Goal: Entertainment & Leisure: Consume media (video, audio)

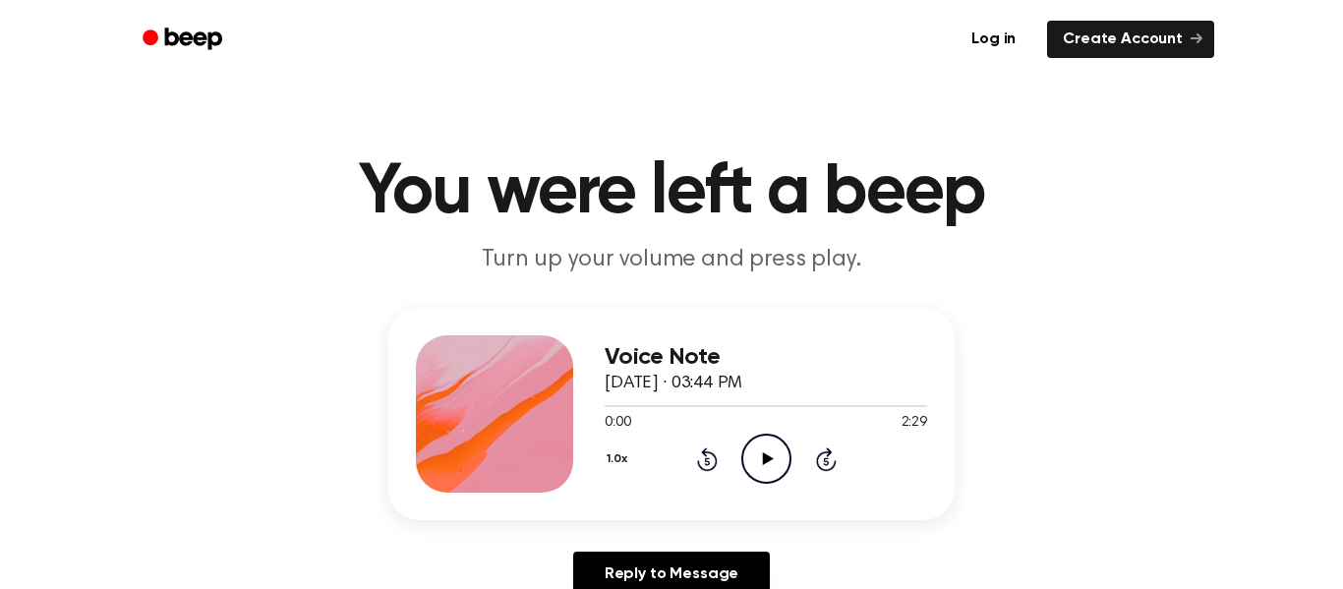
click at [656, 439] on div "1.0x Rewind 5 seconds Play Audio Skip 5 seconds" at bounding box center [766, 459] width 323 height 50
click at [751, 456] on icon "Play Audio" at bounding box center [766, 459] width 50 height 50
click at [751, 456] on icon "Pause Audio" at bounding box center [766, 459] width 50 height 50
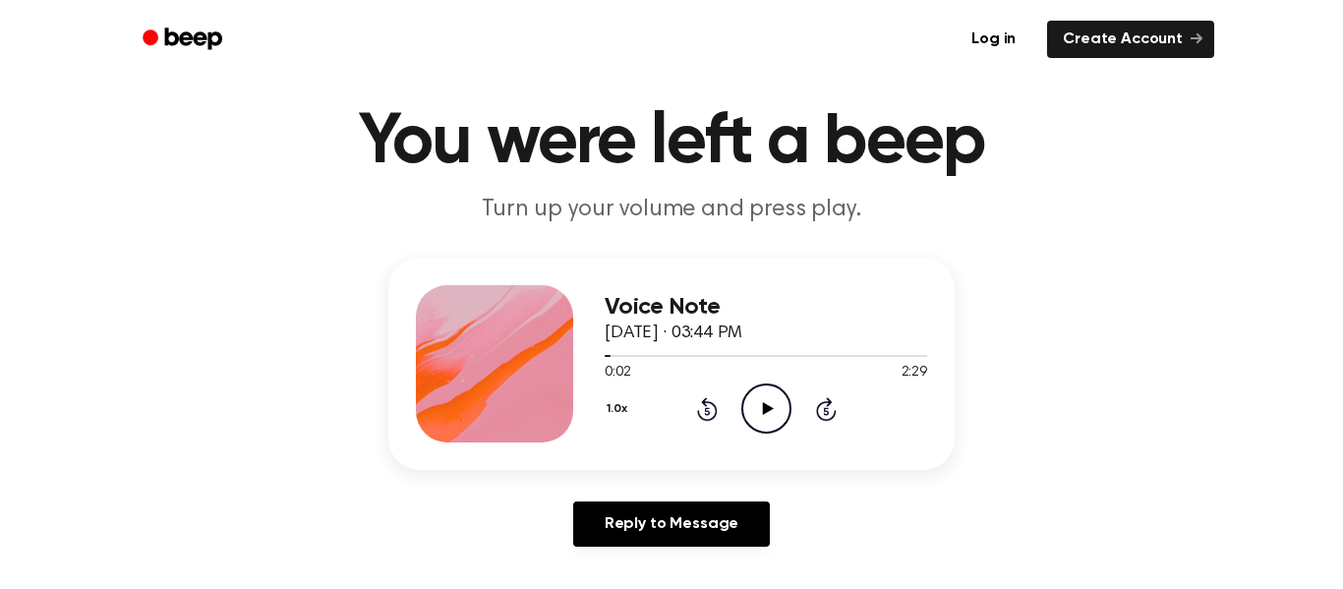
scroll to position [51, 0]
click at [761, 412] on icon "Play Audio" at bounding box center [766, 408] width 50 height 50
click at [762, 412] on icon at bounding box center [766, 407] width 9 height 13
click at [761, 412] on icon "Play Audio" at bounding box center [766, 408] width 50 height 50
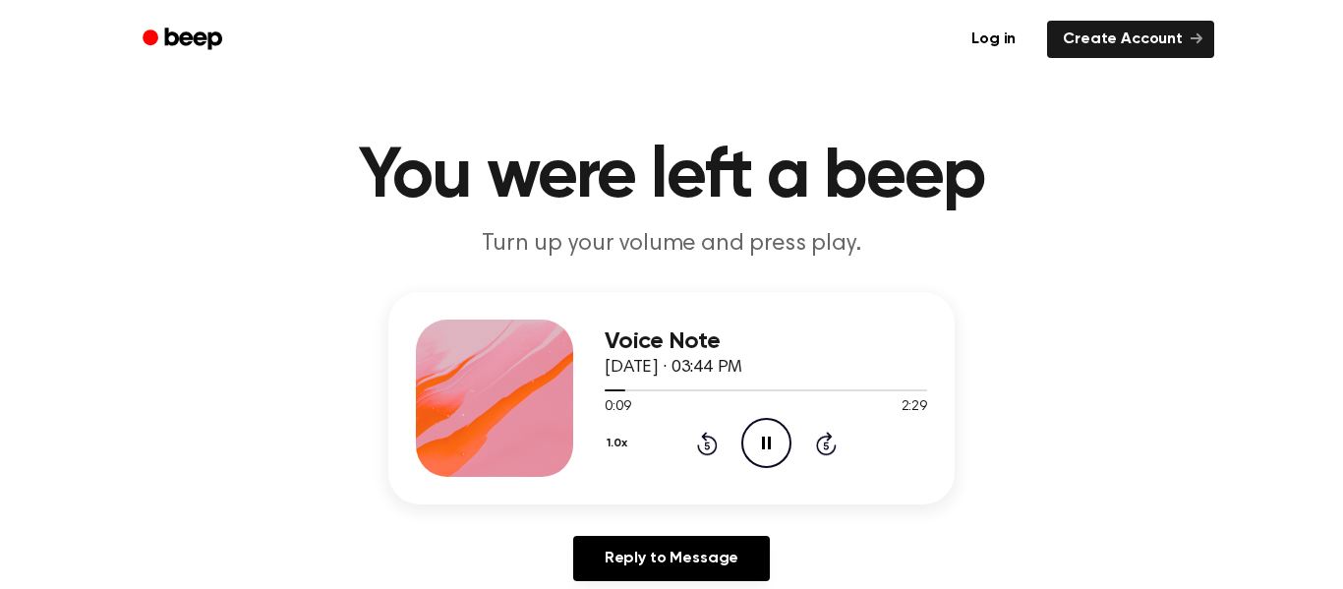
scroll to position [0, 0]
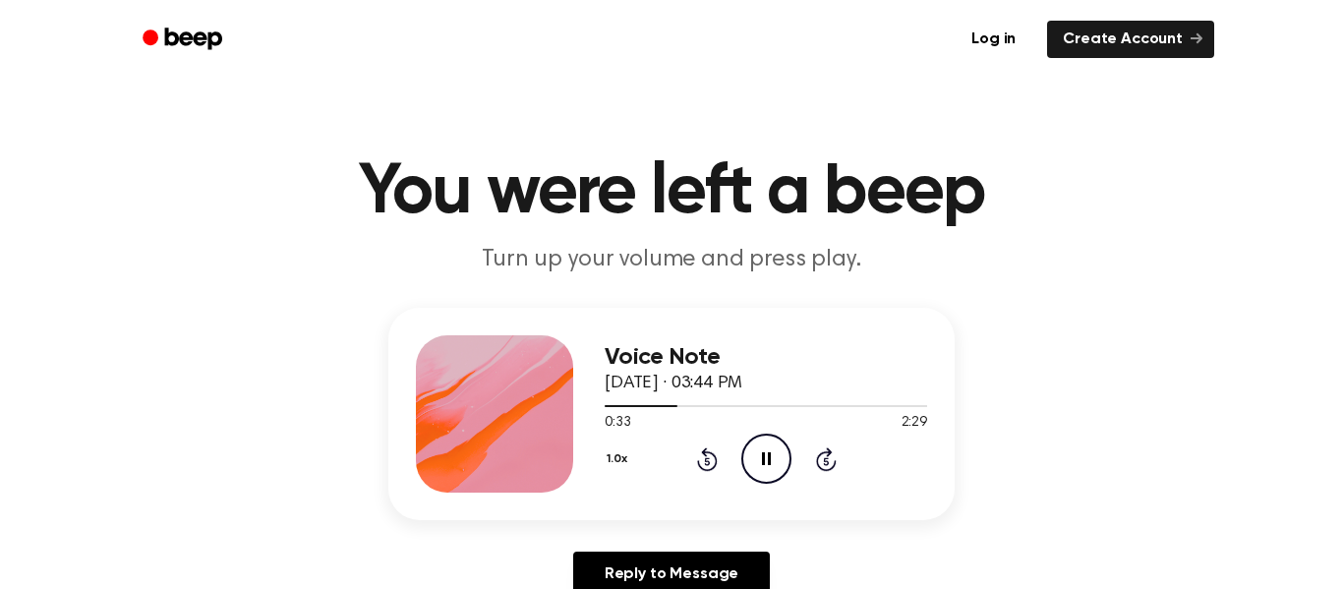
click at [750, 460] on icon "Pause Audio" at bounding box center [766, 459] width 50 height 50
click at [737, 456] on div "1.0x Rewind 5 seconds Play Audio Skip 5 seconds" at bounding box center [766, 459] width 323 height 50
click at [709, 455] on icon "Rewind 5 seconds" at bounding box center [707, 459] width 22 height 26
click at [752, 448] on icon "Play Audio" at bounding box center [766, 459] width 50 height 50
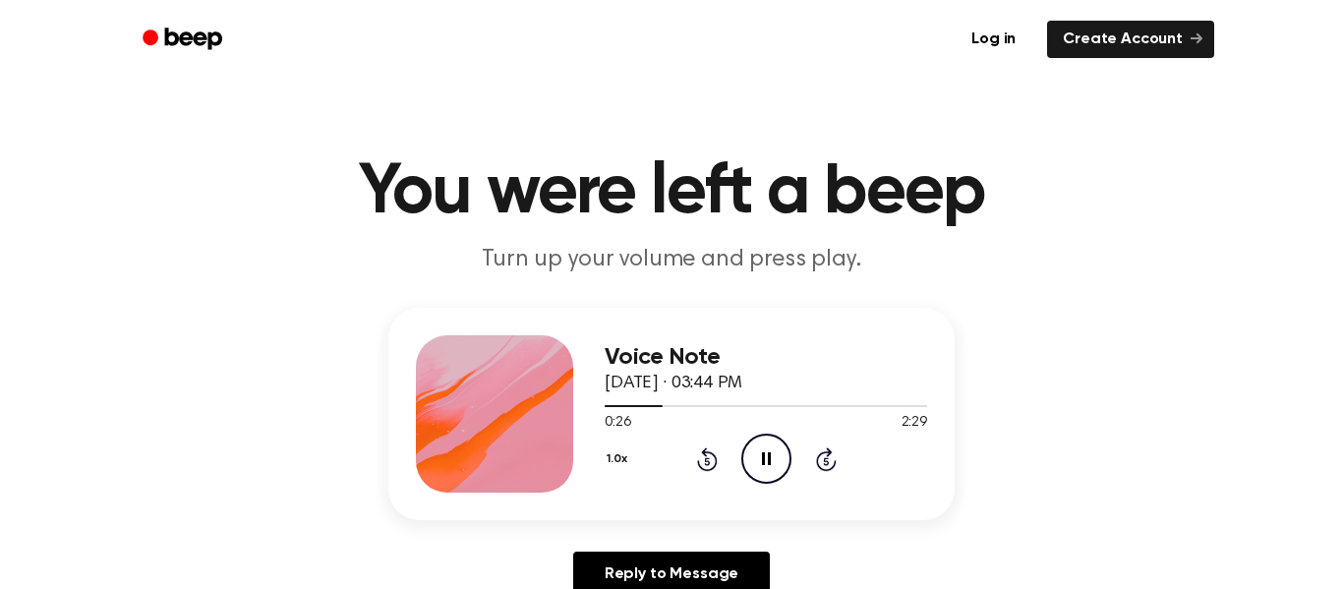
click at [746, 447] on icon "Pause Audio" at bounding box center [766, 459] width 50 height 50
click at [713, 458] on icon "Rewind 5 seconds" at bounding box center [707, 459] width 22 height 26
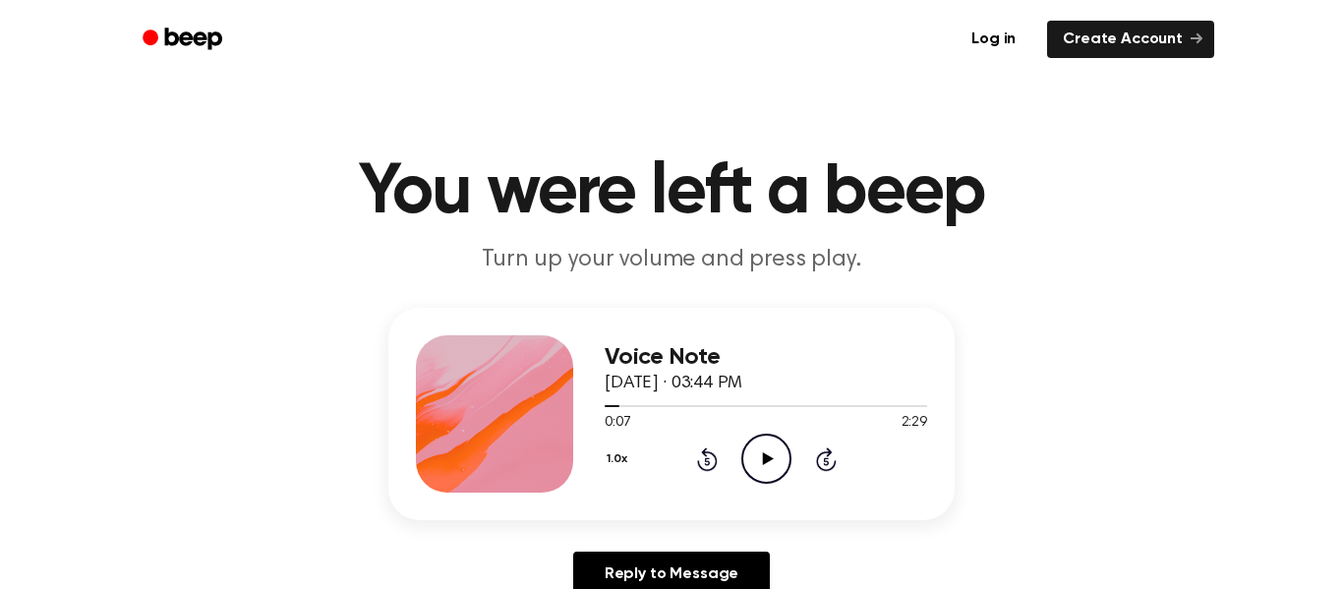
click at [713, 458] on icon "Rewind 5 seconds" at bounding box center [707, 459] width 22 height 26
click at [742, 453] on circle at bounding box center [766, 459] width 48 height 48
click at [767, 452] on icon "Pause Audio" at bounding box center [766, 459] width 50 height 50
click at [767, 452] on icon "Play Audio" at bounding box center [766, 459] width 50 height 50
click at [763, 436] on circle at bounding box center [766, 459] width 48 height 48
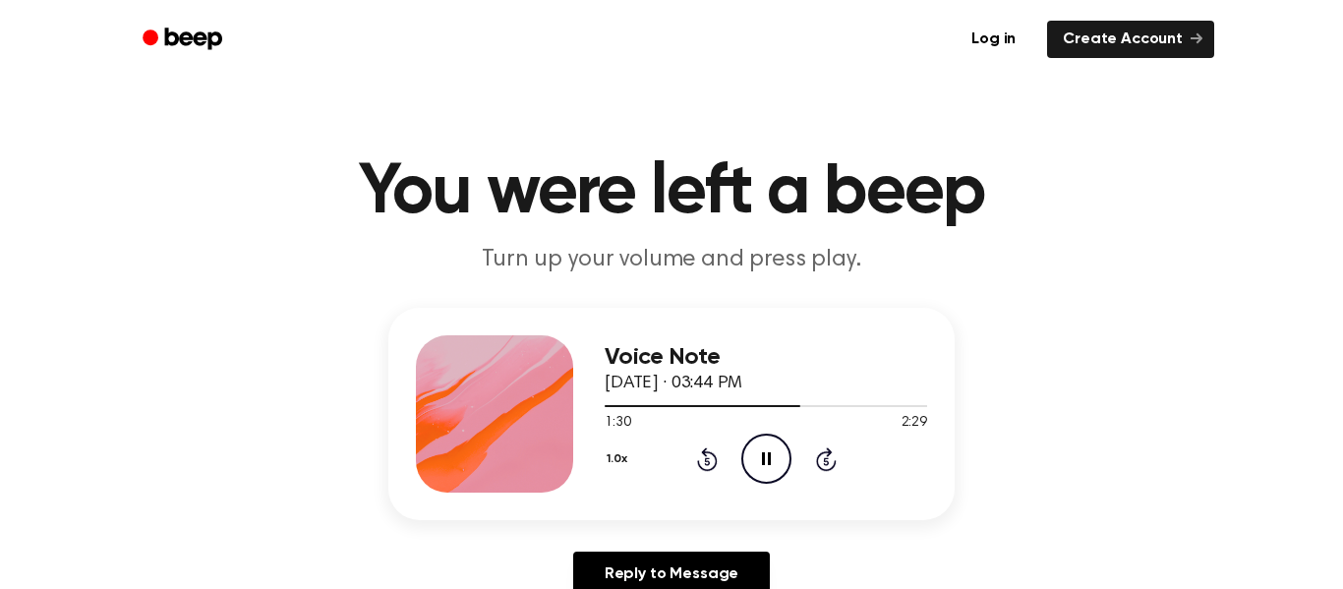
click at [687, 445] on div "1.0x Rewind 5 seconds Pause Audio Skip 5 seconds" at bounding box center [766, 459] width 323 height 50
click at [697, 448] on icon "Rewind 5 seconds" at bounding box center [707, 459] width 22 height 26
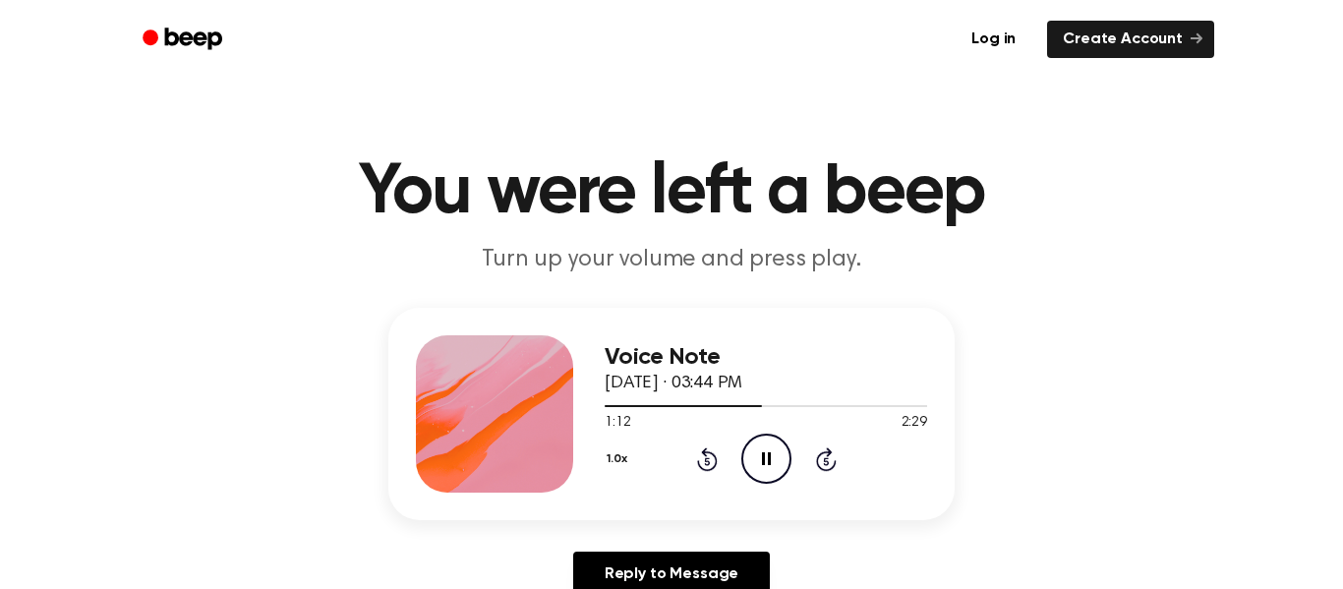
click at [697, 448] on icon "Rewind 5 seconds" at bounding box center [707, 459] width 22 height 26
click at [696, 449] on icon "Rewind 5 seconds" at bounding box center [707, 459] width 22 height 26
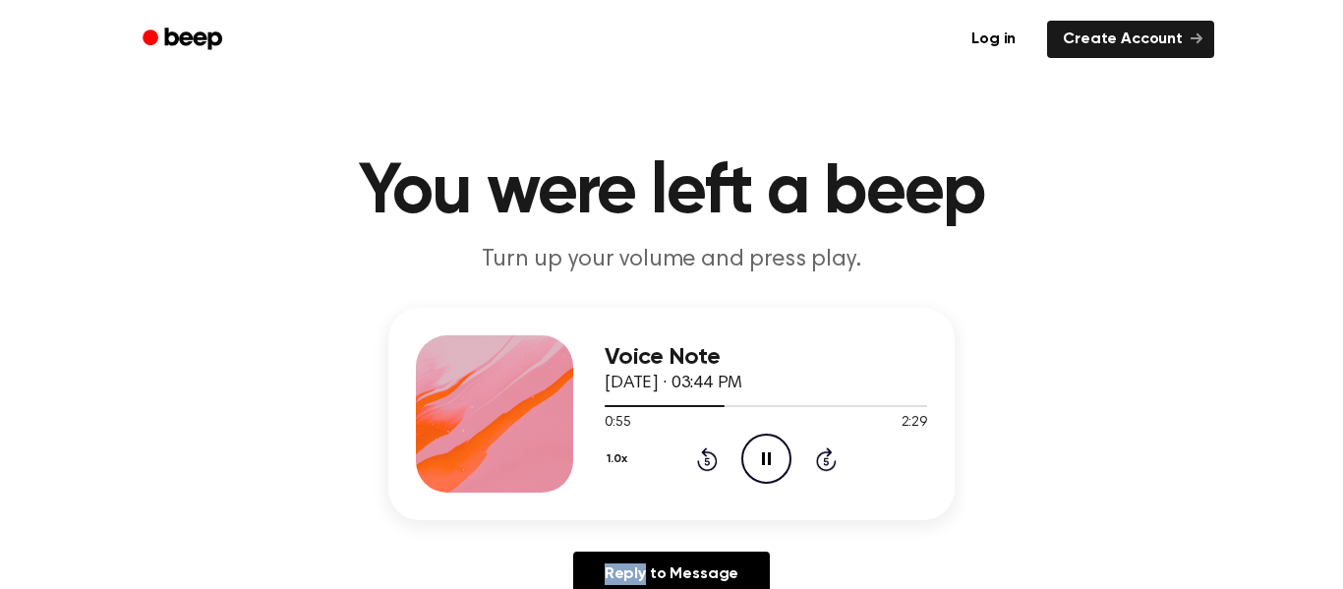
click at [696, 449] on icon "Rewind 5 seconds" at bounding box center [707, 459] width 22 height 26
drag, startPoint x: 696, startPoint y: 449, endPoint x: 693, endPoint y: 469, distance: 19.9
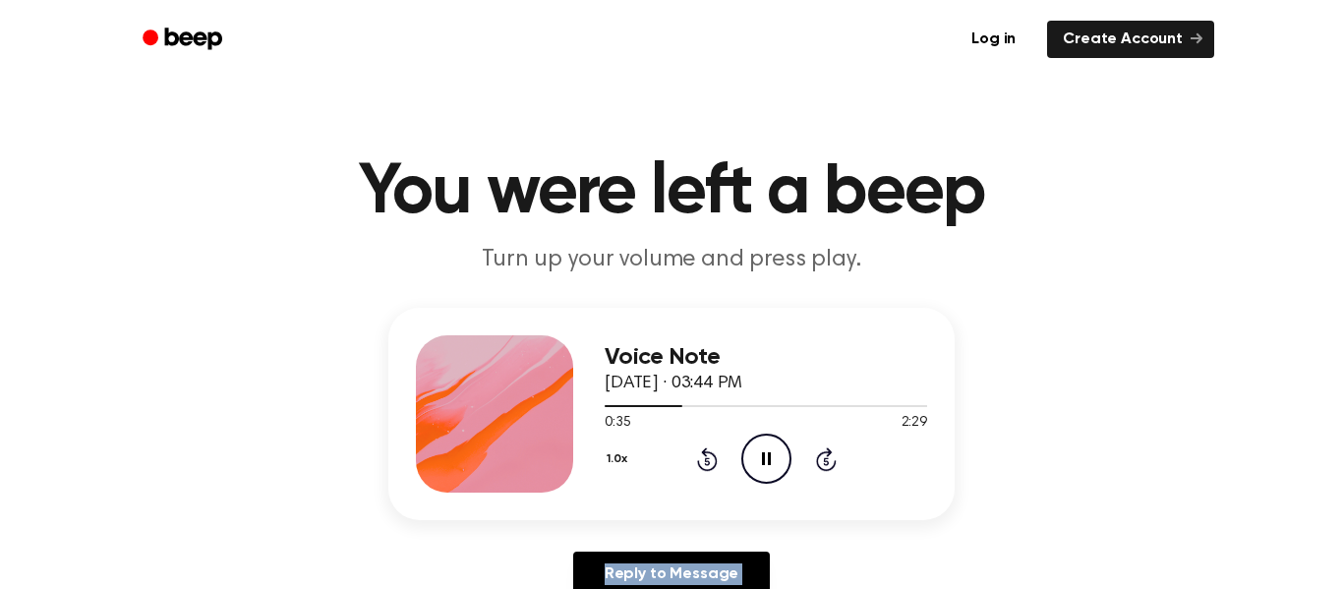
click at [693, 469] on div "1.0x Rewind 5 seconds Pause Audio Skip 5 seconds" at bounding box center [766, 459] width 323 height 50
click at [759, 467] on icon "Pause Audio" at bounding box center [766, 459] width 50 height 50
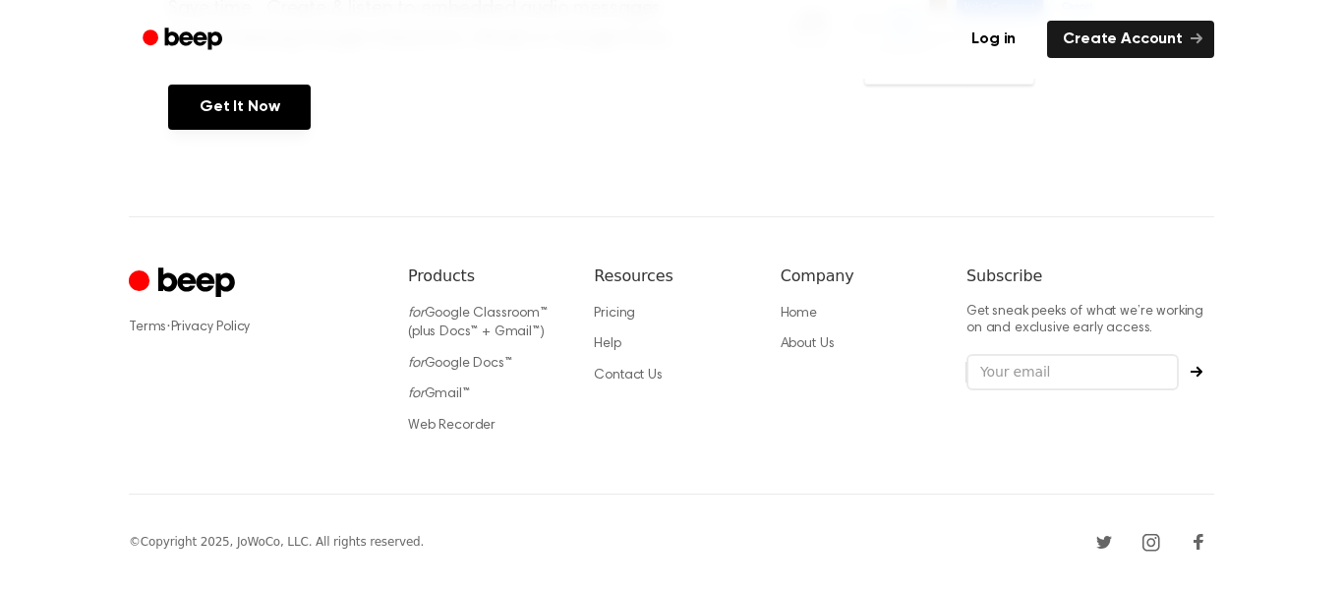
click at [759, 467] on div "Terms · Privacy Policy Products for Google Classroom™ (plus Docs™ + Gmail™) for…" at bounding box center [672, 355] width 1086 height 278
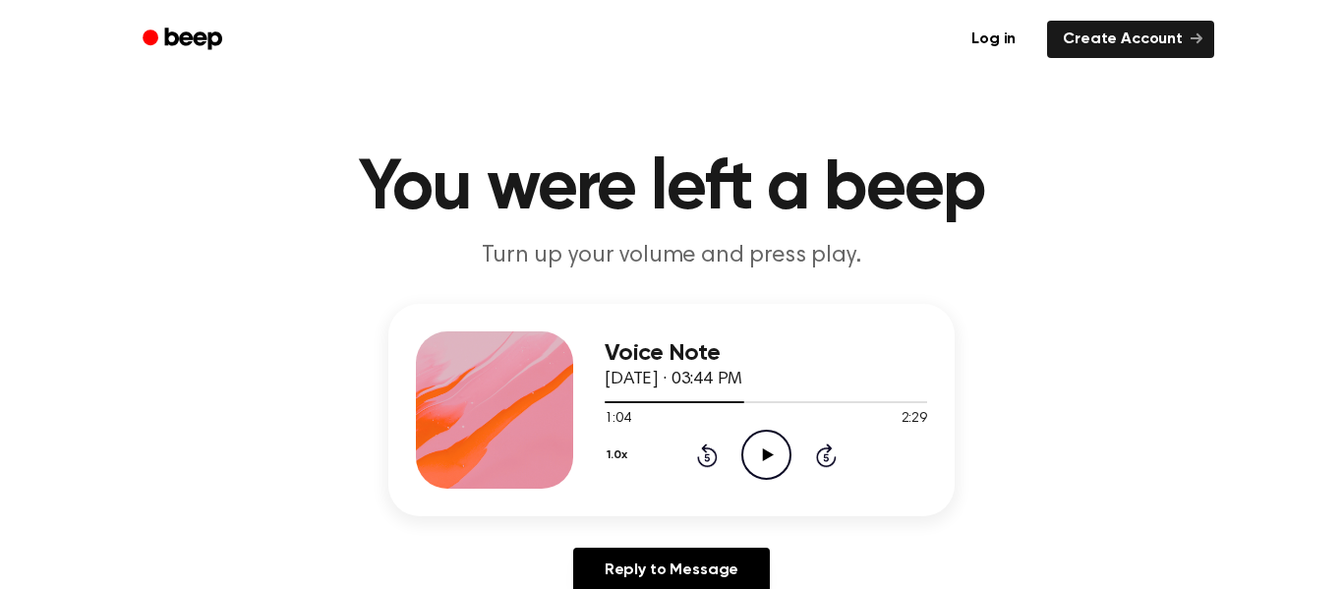
scroll to position [0, 0]
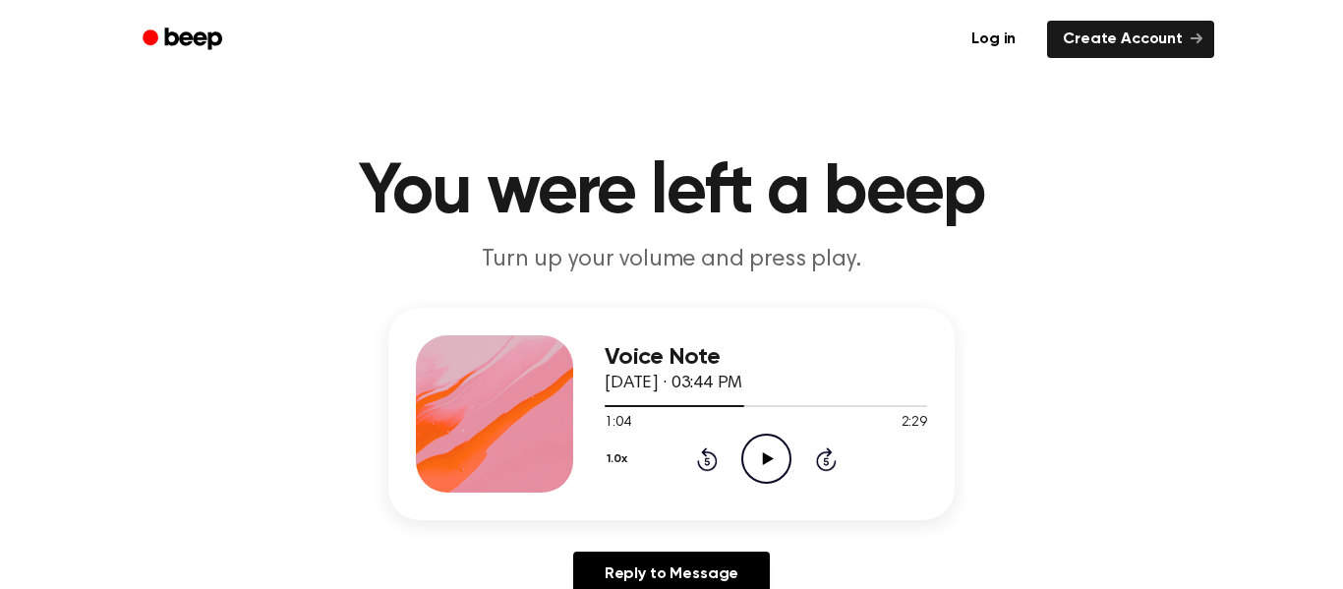
click at [776, 455] on icon "Play Audio" at bounding box center [766, 459] width 50 height 50
click at [776, 458] on icon "Pause Audio" at bounding box center [766, 459] width 50 height 50
click at [776, 455] on icon "Play Audio" at bounding box center [766, 459] width 50 height 50
click at [776, 455] on icon "Pause Audio" at bounding box center [766, 459] width 50 height 50
click at [776, 455] on icon "Play Audio" at bounding box center [766, 459] width 50 height 50
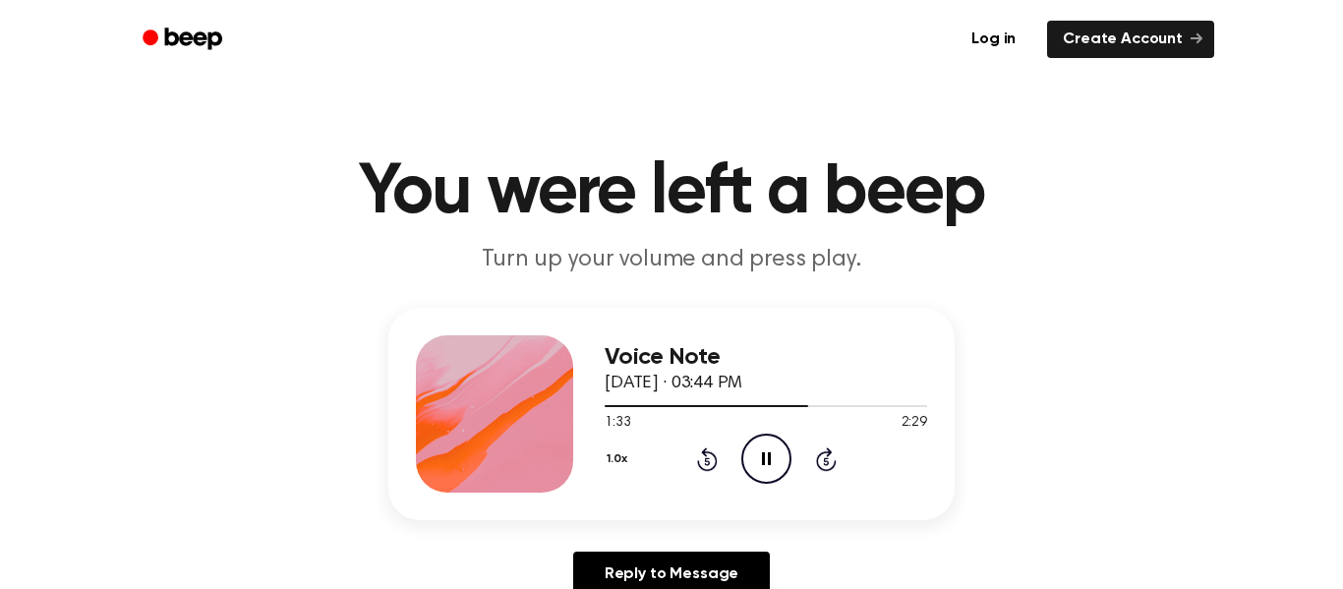
click at [815, 457] on icon "Skip 5 seconds" at bounding box center [826, 459] width 22 height 26
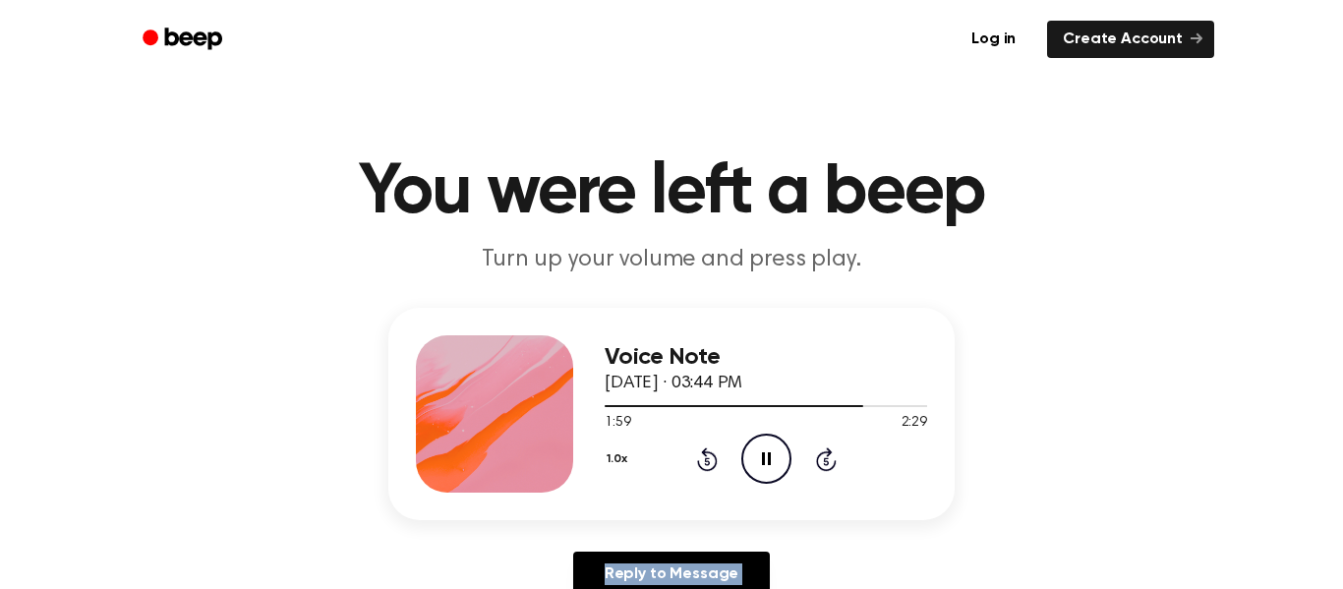
click at [815, 457] on icon "Skip 5 seconds" at bounding box center [826, 459] width 22 height 26
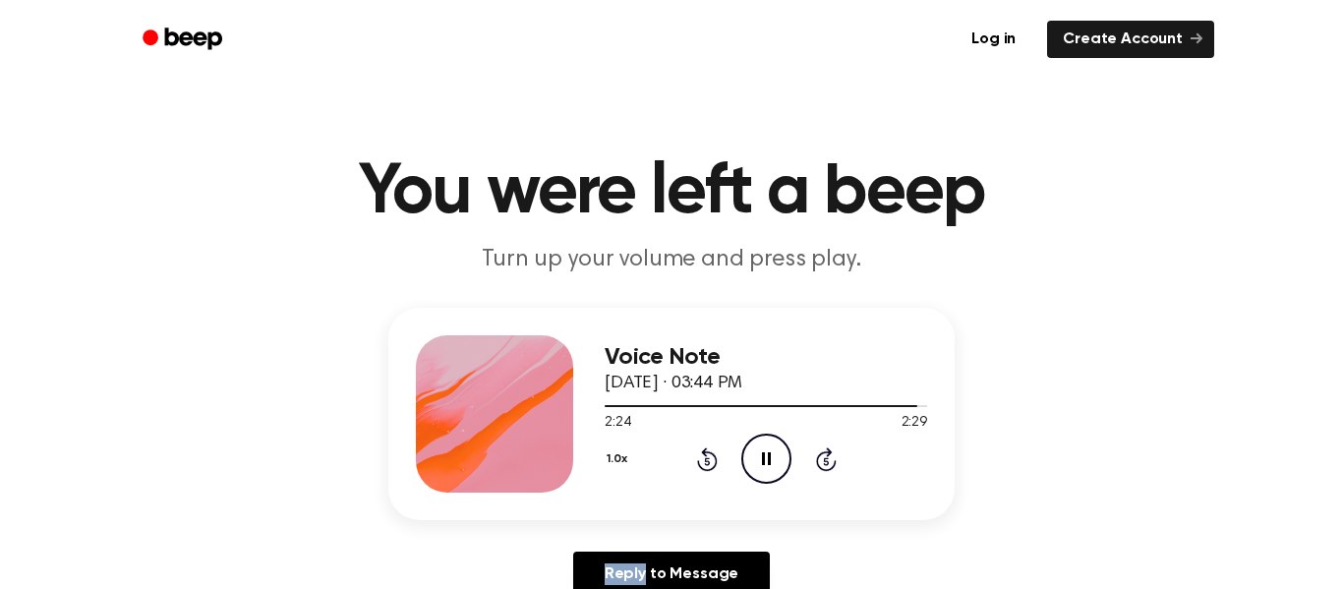
click at [821, 456] on icon "Skip 5 seconds" at bounding box center [826, 459] width 22 height 26
